Goal: Communication & Community: Answer question/provide support

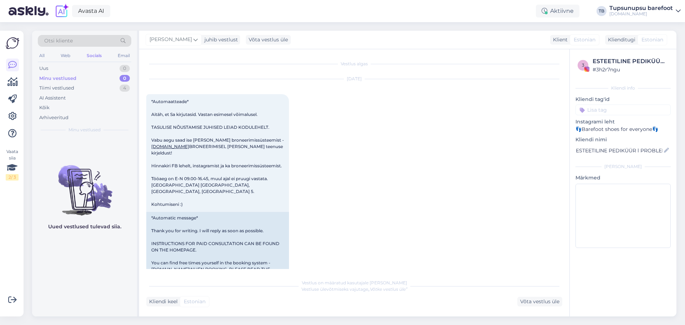
scroll to position [1461, 0]
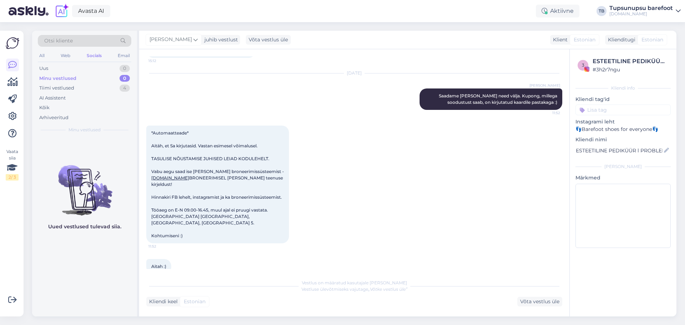
click at [61, 77] on div "Minu vestlused" at bounding box center [57, 78] width 37 height 7
click at [109, 38] on div "Otsi kliente" at bounding box center [84, 41] width 93 height 12
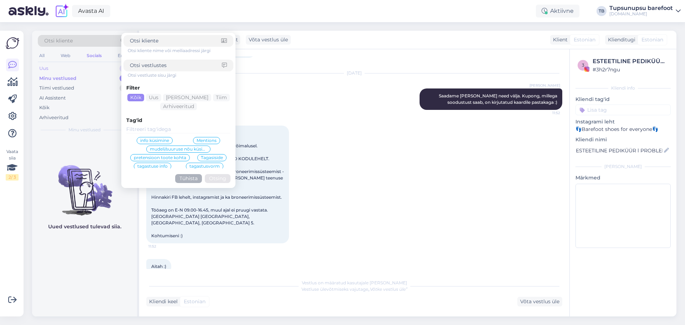
click at [50, 70] on div "Uus 0" at bounding box center [84, 68] width 93 height 10
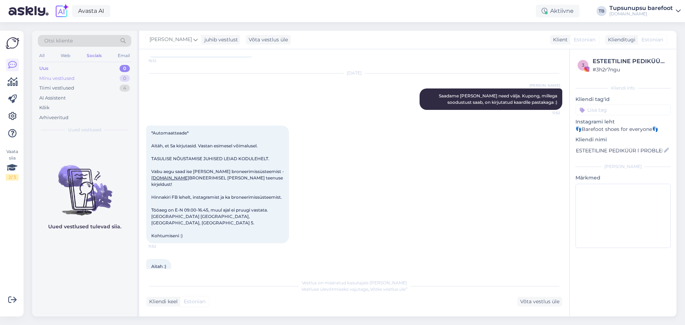
click at [55, 80] on div "Minu vestlused" at bounding box center [56, 78] width 35 height 7
click at [61, 89] on div "Tiimi vestlused" at bounding box center [56, 87] width 35 height 7
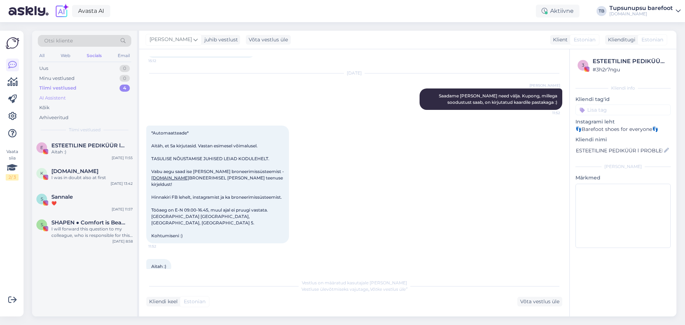
click at [52, 99] on div "AI Assistent" at bounding box center [52, 97] width 26 height 7
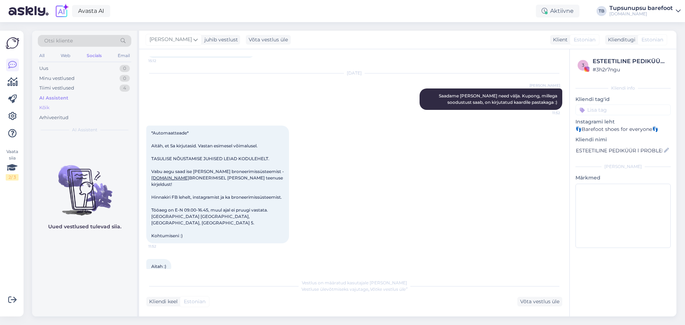
click at [50, 108] on div "Kõik" at bounding box center [84, 108] width 93 height 10
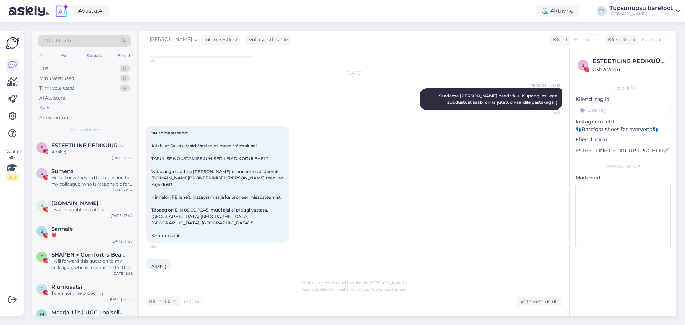
click at [44, 57] on div "All" at bounding box center [42, 55] width 8 height 9
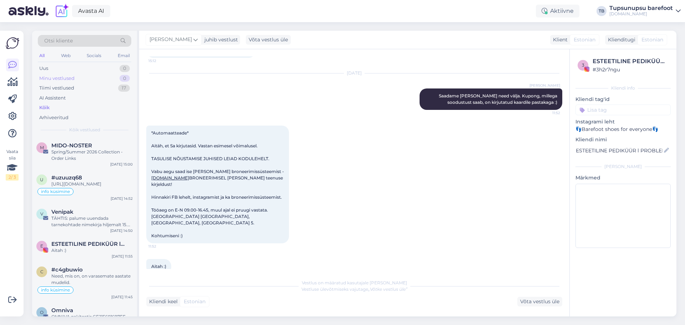
click at [56, 78] on div "Minu vestlused" at bounding box center [56, 78] width 35 height 7
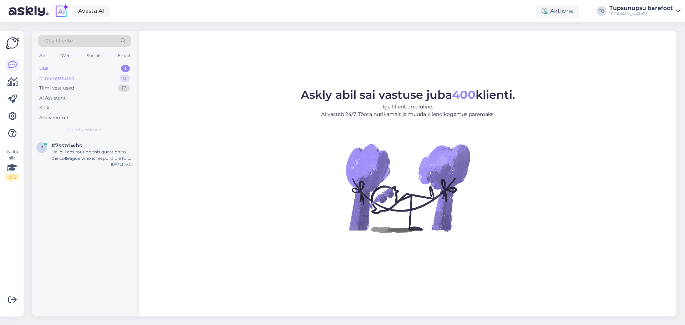
click at [60, 80] on div "Minu vestlused" at bounding box center [56, 78] width 35 height 7
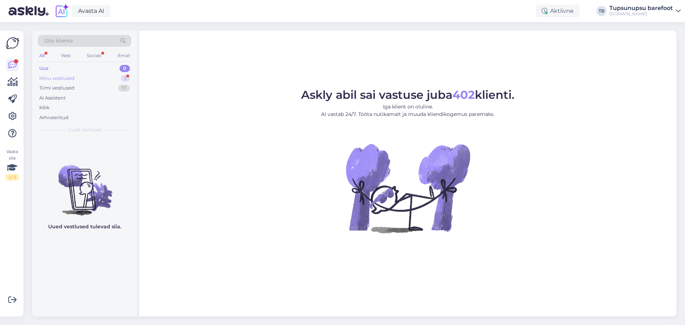
click at [124, 78] on div "1" at bounding box center [125, 78] width 9 height 7
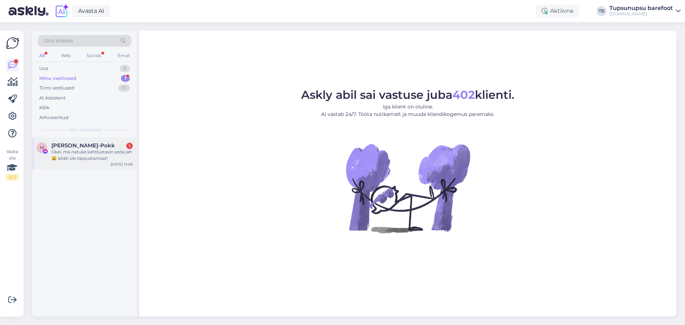
click at [103, 142] on div "M Maarja Renter-Pokk 1 Okei, ma natuke kahtlustasin seda jah 😄 aitäh üle täpsus…" at bounding box center [84, 153] width 105 height 32
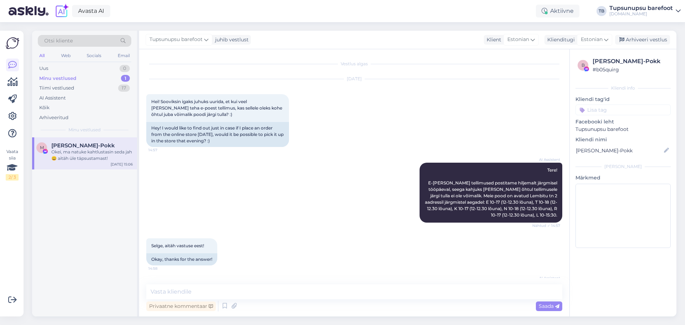
scroll to position [107, 0]
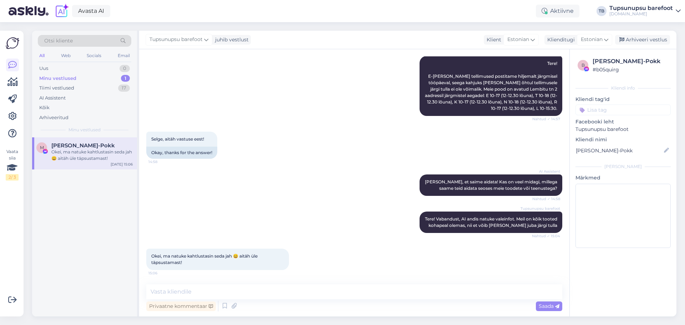
click at [667, 12] on div "[DOMAIN_NAME]" at bounding box center [640, 14] width 63 height 6
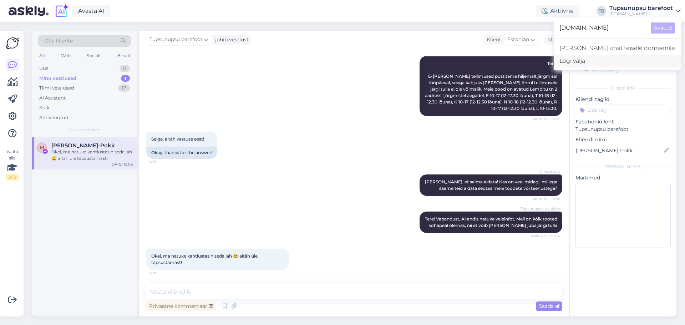
click at [630, 58] on div "Logi välja" at bounding box center [616, 61] width 127 height 13
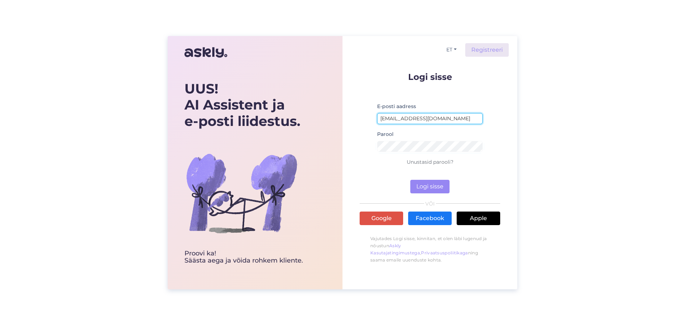
click at [401, 117] on input "[EMAIL_ADDRESS][DOMAIN_NAME]" at bounding box center [430, 118] width 106 height 11
type input "[EMAIL_ADDRESS][DOMAIN_NAME]"
click at [424, 185] on button "Logi sisse" at bounding box center [429, 187] width 39 height 14
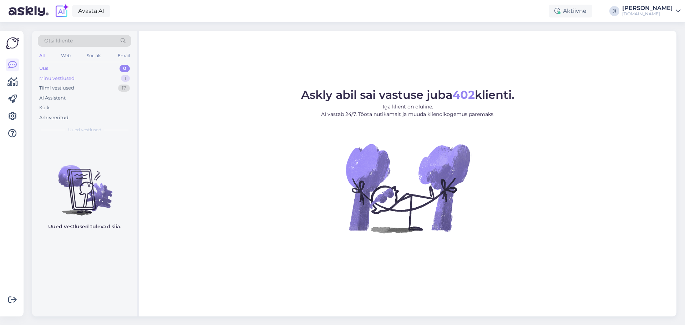
click at [124, 79] on div "1" at bounding box center [125, 78] width 9 height 7
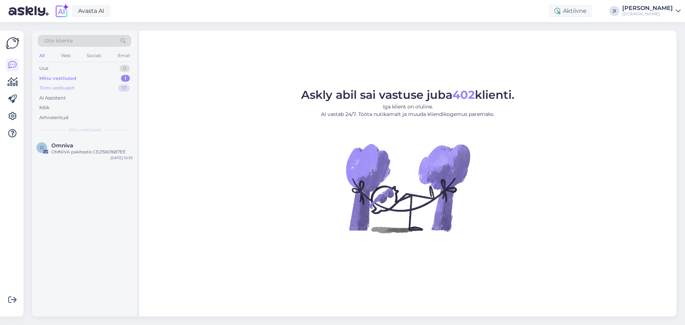
click at [124, 84] on div "17" at bounding box center [124, 87] width 12 height 7
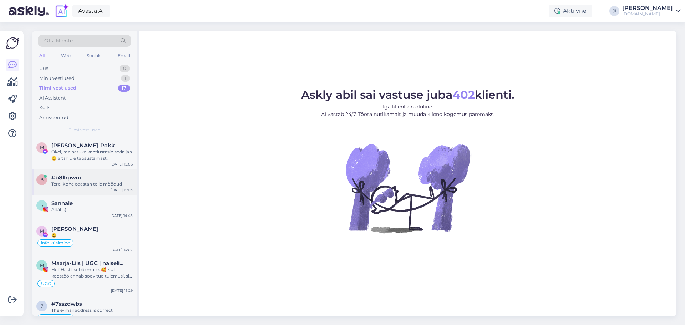
click at [93, 180] on div "#b8lhpwoc" at bounding box center [91, 177] width 81 height 6
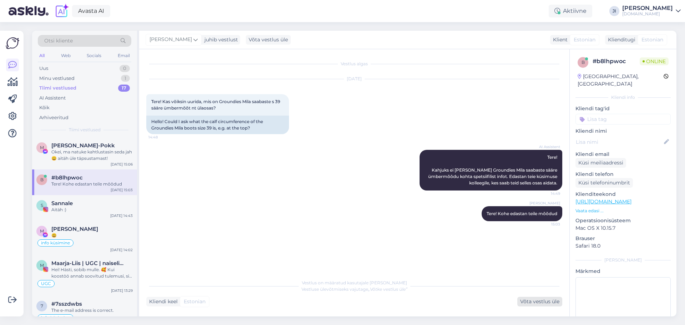
click at [543, 299] on div "Võta vestlus üle" at bounding box center [539, 302] width 45 height 10
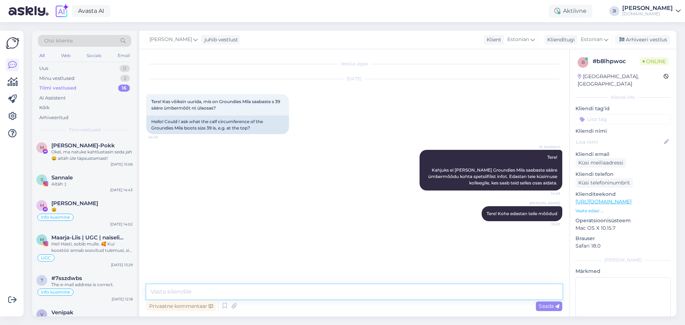
click at [266, 290] on textarea at bounding box center [354, 291] width 416 height 15
type textarea "H"
drag, startPoint x: 220, startPoint y: 101, endPoint x: 282, endPoint y: 102, distance: 62.1
click at [281, 102] on span "Tere! Kas võiksin uurida, mis on Groundies Mila saabaste s 39 sääre ümbermõõt n…" at bounding box center [216, 105] width 130 height 12
copy span "Groundies Mila saabaste s 39"
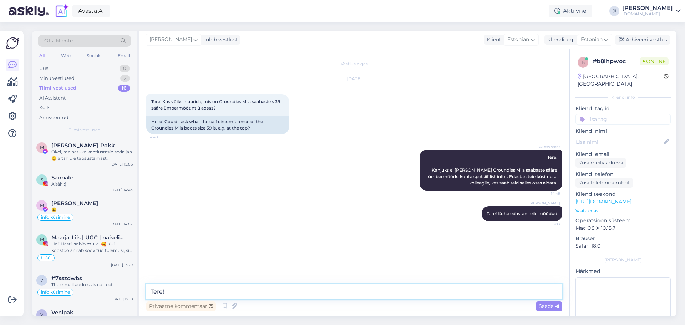
click at [195, 294] on textarea "Tere!" at bounding box center [354, 291] width 416 height 15
paste textarea "Groundies Mila saabaste s 39"
click at [334, 291] on textarea "Tere! Groundies Mila saabaste s 39 sääre ümbermõõt ülaosas on 38cm" at bounding box center [354, 291] width 416 height 15
type textarea "Tere! Groundies Mila saabaste s 39 sääre ümbermõõt ülaosas on u.38cm"
click at [547, 308] on span "Saada" at bounding box center [548, 306] width 21 height 6
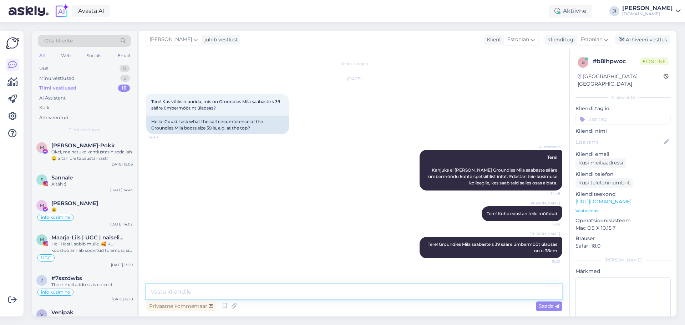
click at [255, 284] on textarea at bounding box center [354, 291] width 416 height 15
click at [150, 290] on textarea "Aga need saapad on lõhikuga ehk siis venivad veel." at bounding box center [354, 291] width 416 height 15
click at [403, 291] on textarea "Mõõdetud sai ülaosast enne lõhikut. Aga need saapad on lõhikuga ehk siis veniva…" at bounding box center [354, 291] width 416 height 15
type textarea "Mõõdetud sai ülaosast enne lõhikut. Lõhiku osas on [PERSON_NAME] ehk siis venib…"
